Goal: Task Accomplishment & Management: Complete application form

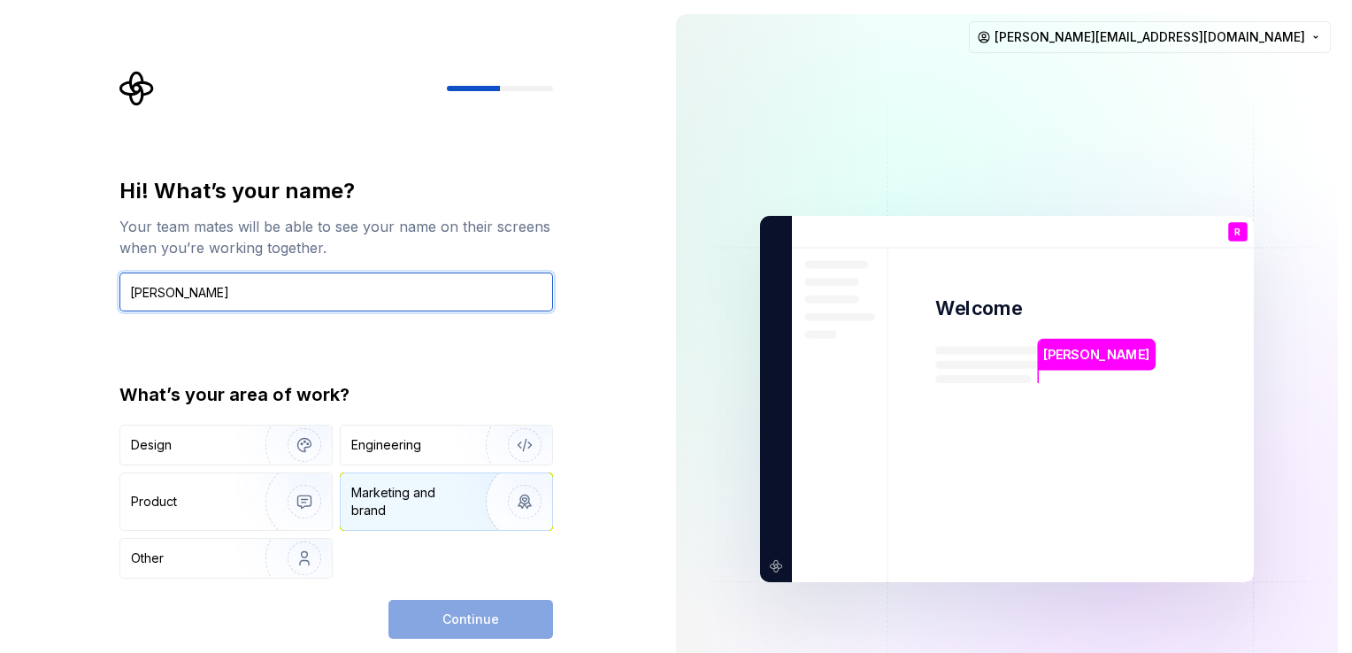
type input "Royona"
click at [455, 520] on div "Marketing and brand" at bounding box center [446, 501] width 211 height 57
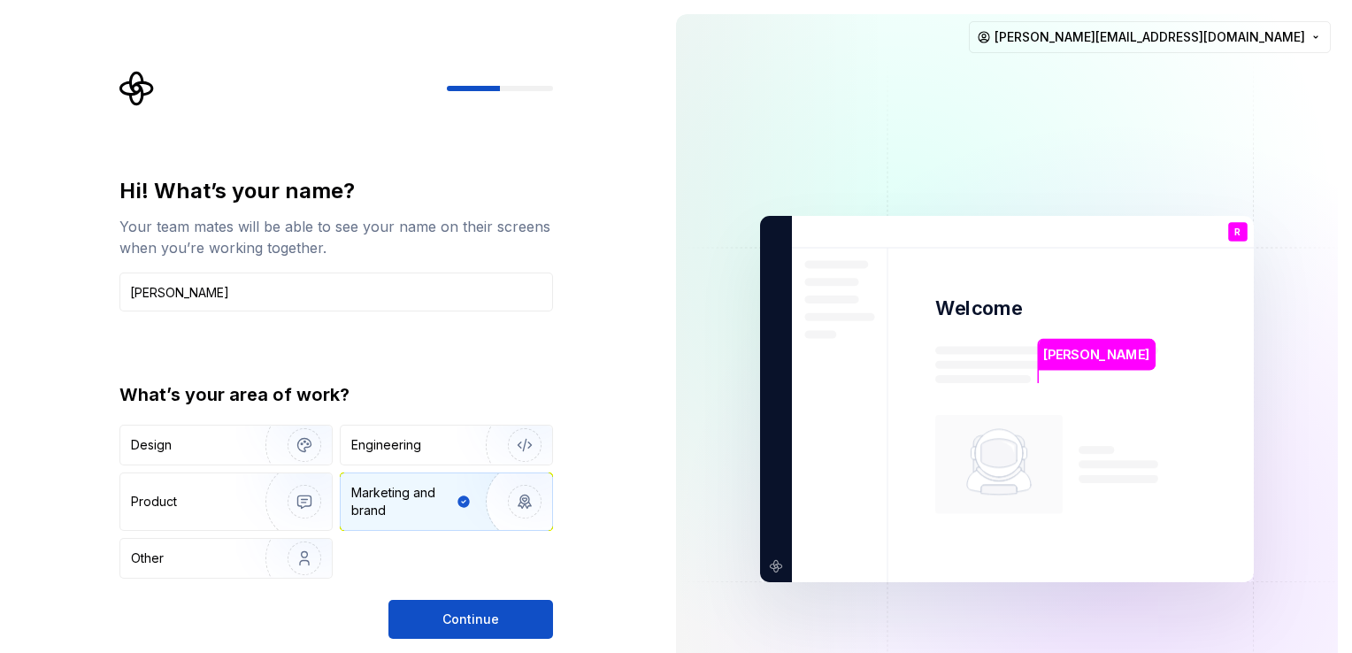
click at [457, 517] on img "button" at bounding box center [513, 501] width 113 height 119
click at [465, 500] on img "button" at bounding box center [513, 501] width 113 height 119
click at [219, 556] on div "Other" at bounding box center [183, 558] width 104 height 18
click at [396, 521] on div "Marketing and brand" at bounding box center [446, 501] width 211 height 57
click at [437, 609] on button "Continue" at bounding box center [470, 619] width 165 height 39
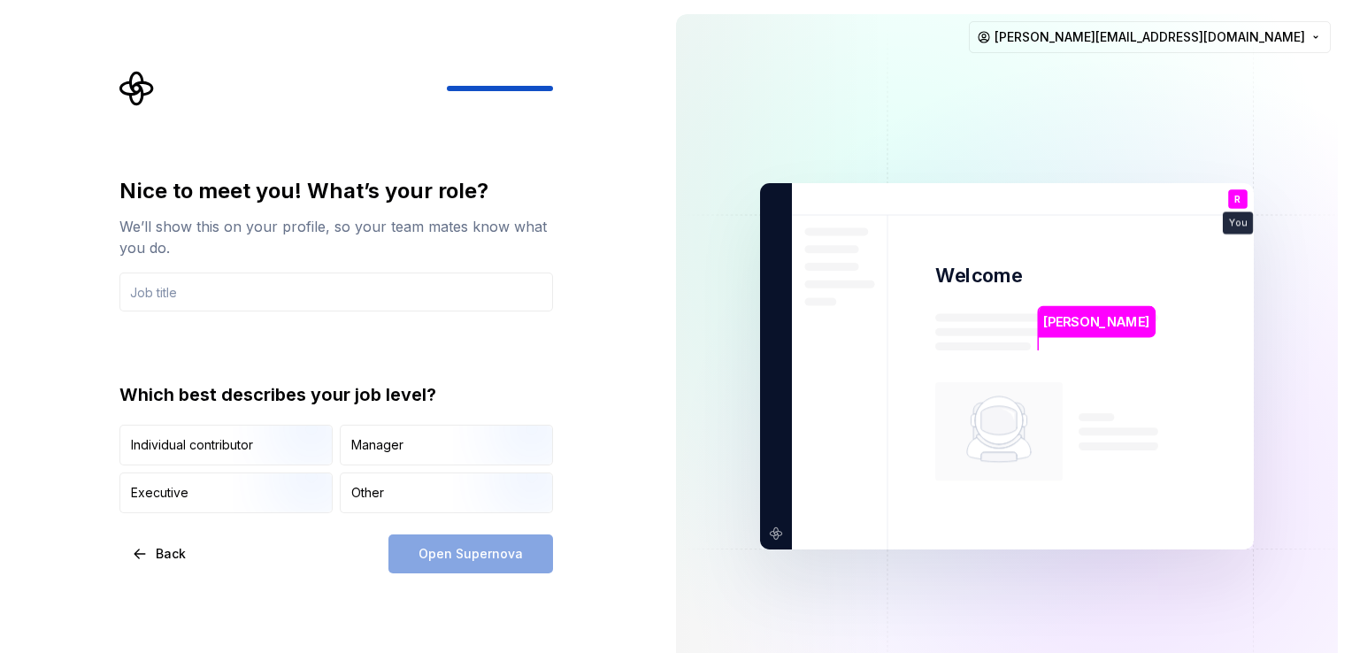
click at [330, 315] on div "Nice to meet you! What’s your role? We’ll show this on your profile, so your te…" at bounding box center [336, 345] width 434 height 336
click at [330, 296] on input "text" at bounding box center [336, 291] width 434 height 39
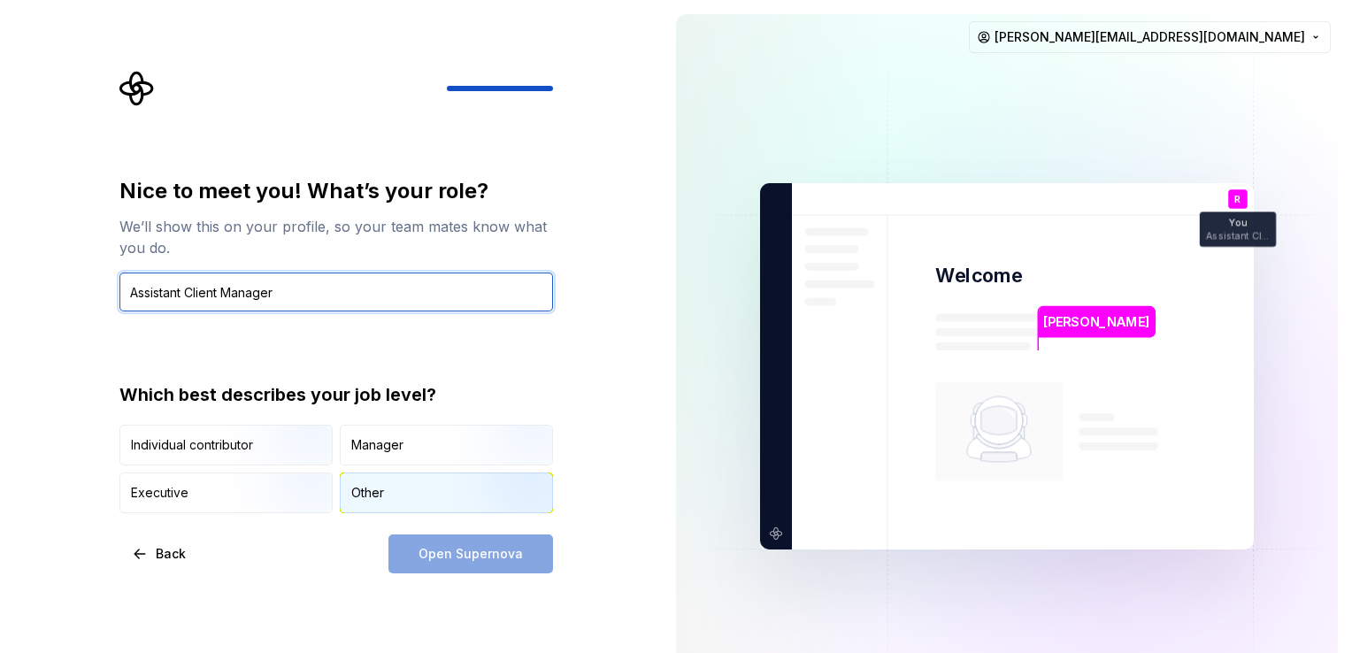
type input "Assistant Client Manager"
click at [375, 499] on div "Other" at bounding box center [367, 493] width 33 height 18
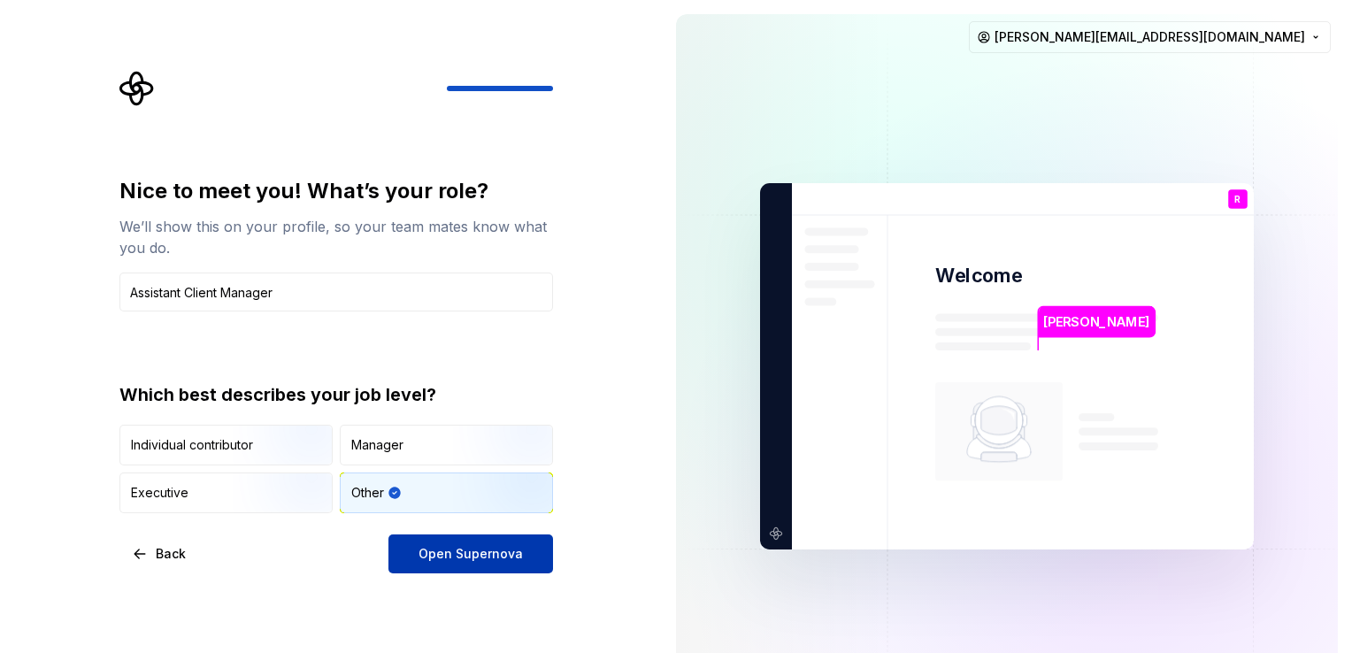
click at [417, 562] on button "Open Supernova" at bounding box center [470, 553] width 165 height 39
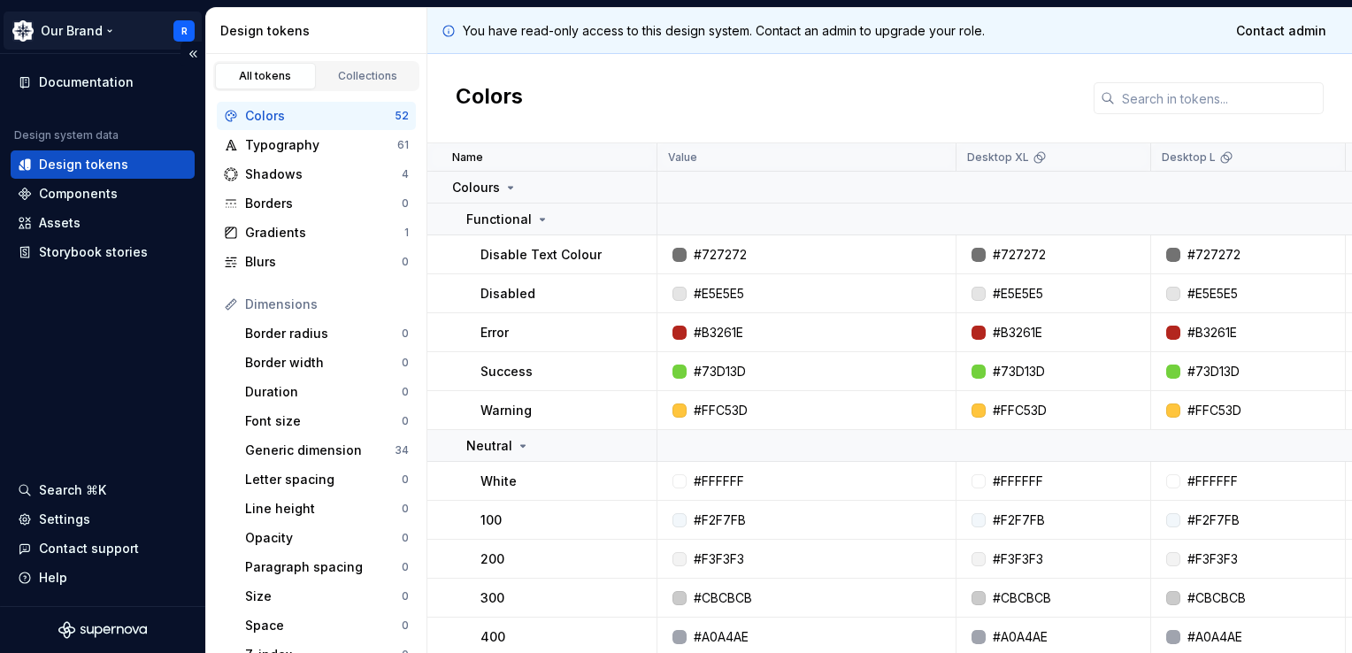
click at [86, 19] on html "Our Brand R Documentation Design system data Design tokens Components Assets St…" at bounding box center [676, 326] width 1352 height 653
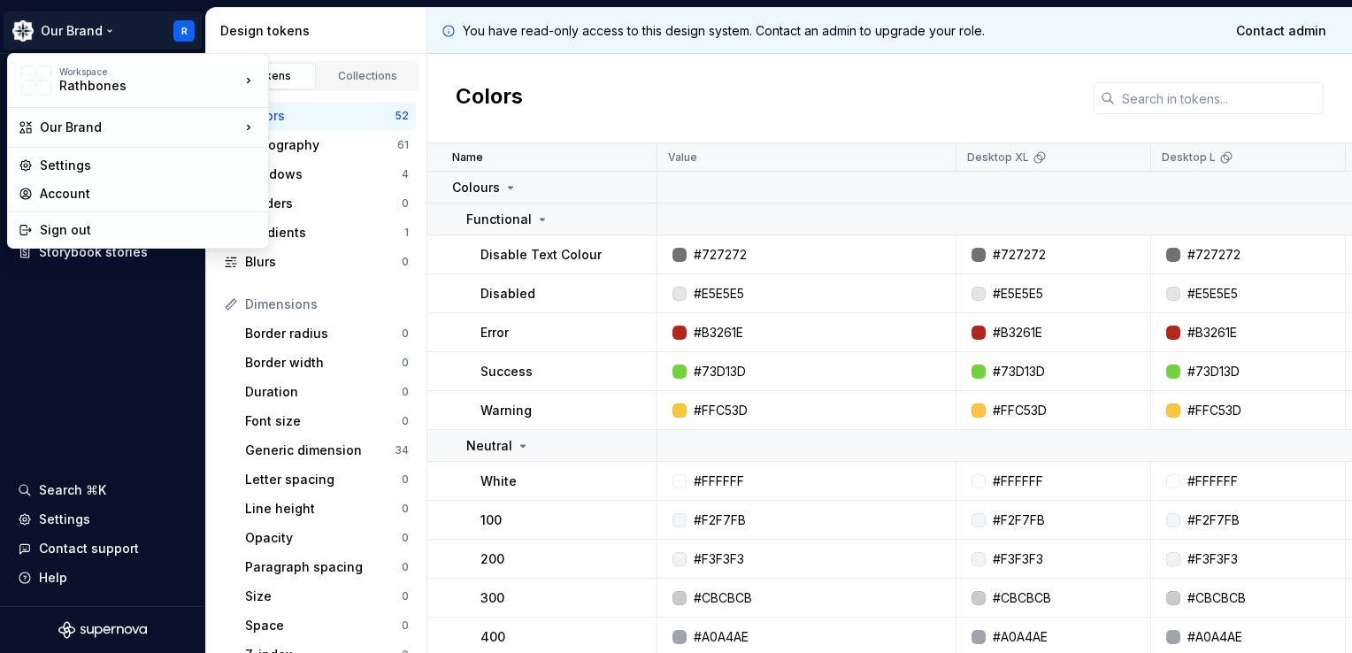
click at [535, 81] on html "Our Brand R Documentation Design system data Design tokens Components Assets St…" at bounding box center [676, 326] width 1352 height 653
